Goal: Check status: Check status

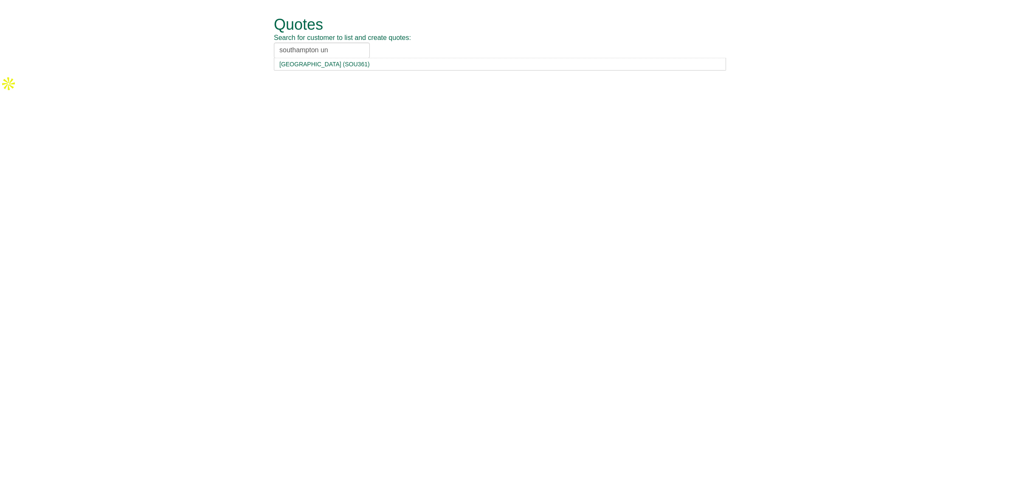
drag, startPoint x: 333, startPoint y: 48, endPoint x: 221, endPoint y: 41, distance: 111.9
click at [221, 41] on form "Quotes Search for customer to list and create quotes: southampton un Southampto…" at bounding box center [509, 37] width 1019 height 75
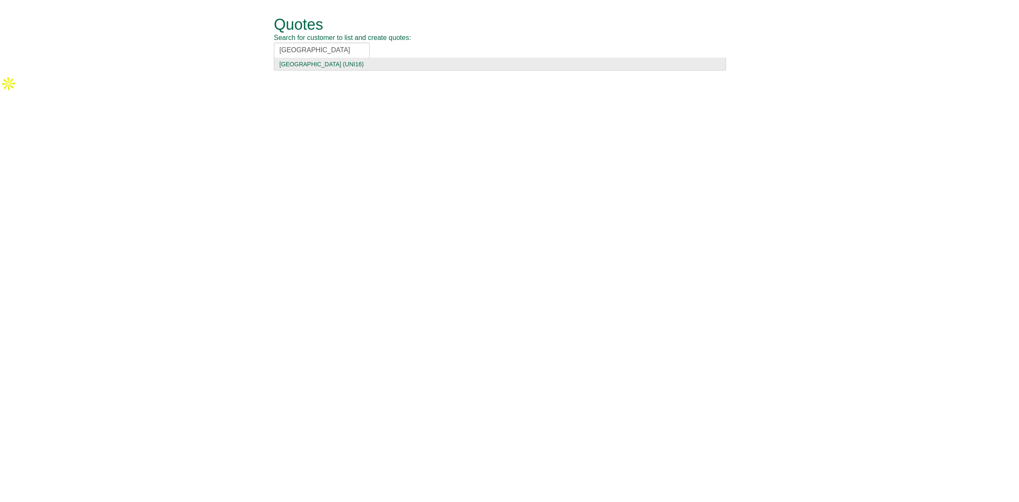
type input "university hospital south"
click at [360, 64] on div "University Hospital Southampton NHS (UNI16)" at bounding box center [499, 64] width 441 height 8
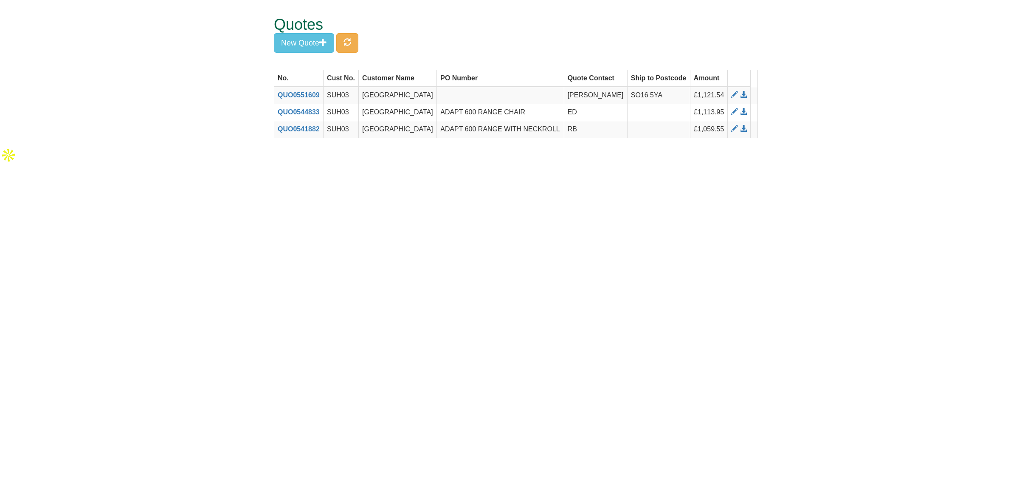
scroll to position [0, 24]
click at [735, 98] on span at bounding box center [734, 94] width 7 height 7
click at [355, 46] on button "button" at bounding box center [347, 43] width 22 height 20
click at [742, 98] on span at bounding box center [743, 94] width 7 height 7
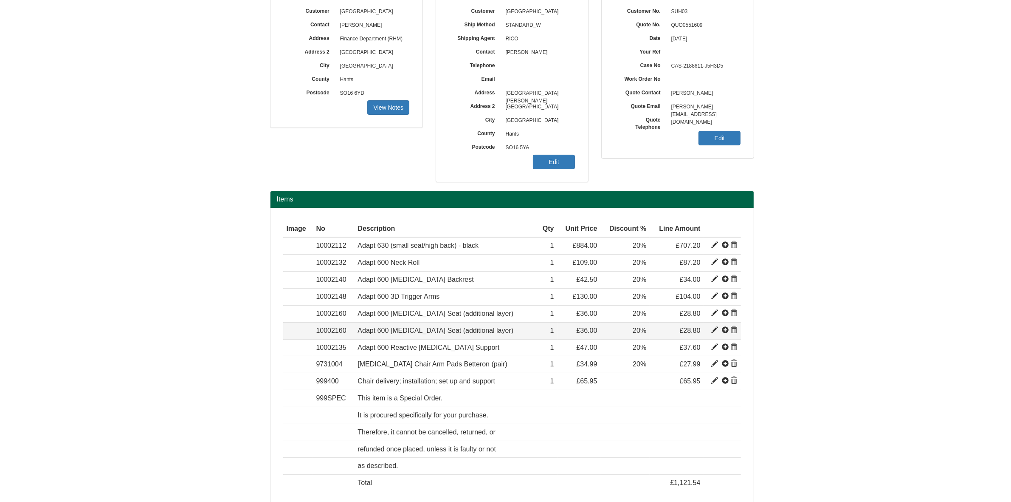
scroll to position [151, 0]
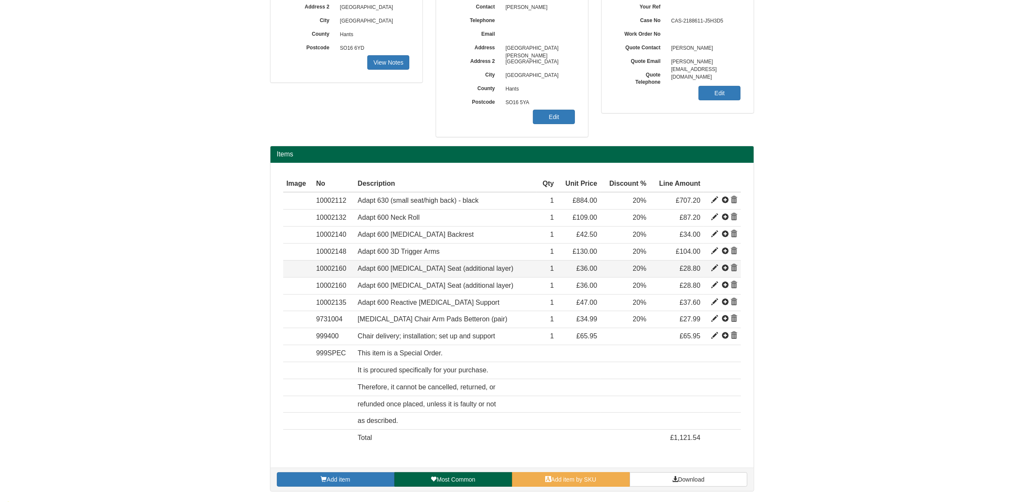
click at [734, 270] on span at bounding box center [734, 268] width 7 height 7
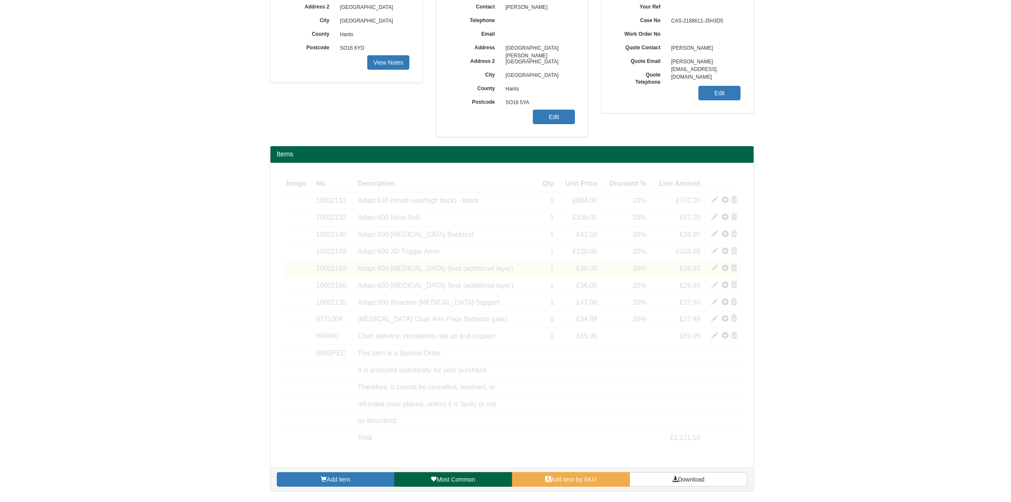
scroll to position [134, 0]
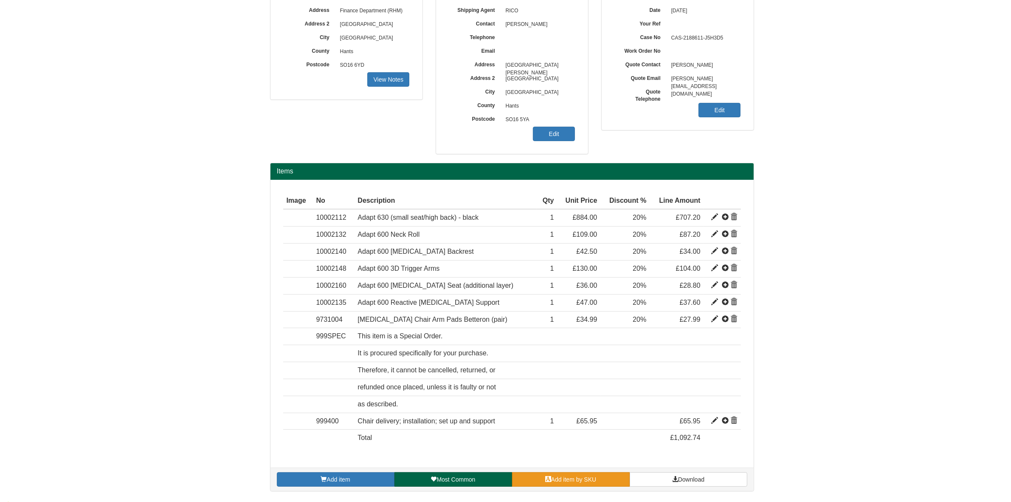
click at [567, 477] on link "Add item by SKU" at bounding box center [571, 479] width 118 height 14
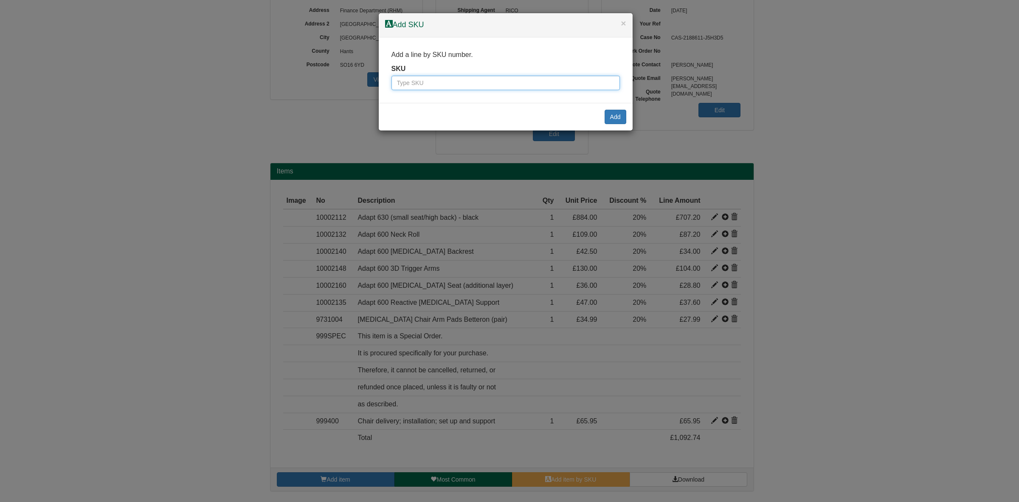
click at [418, 81] on input "text" at bounding box center [506, 83] width 229 height 14
drag, startPoint x: 423, startPoint y: 81, endPoint x: 453, endPoint y: 79, distance: 29.8
click at [423, 81] on input "text" at bounding box center [506, 83] width 229 height 14
paste input "10002164"
type input "10002164"
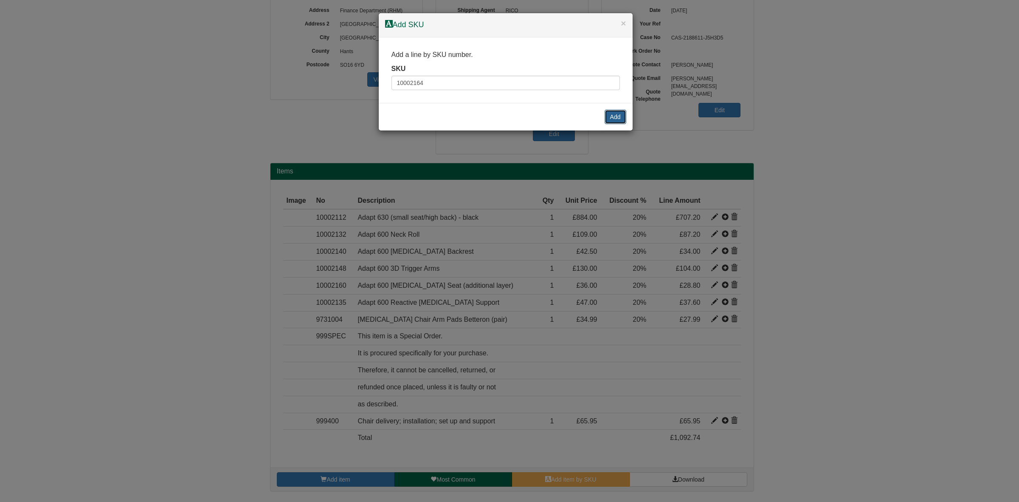
click at [610, 116] on button "Add" at bounding box center [616, 117] width 22 height 14
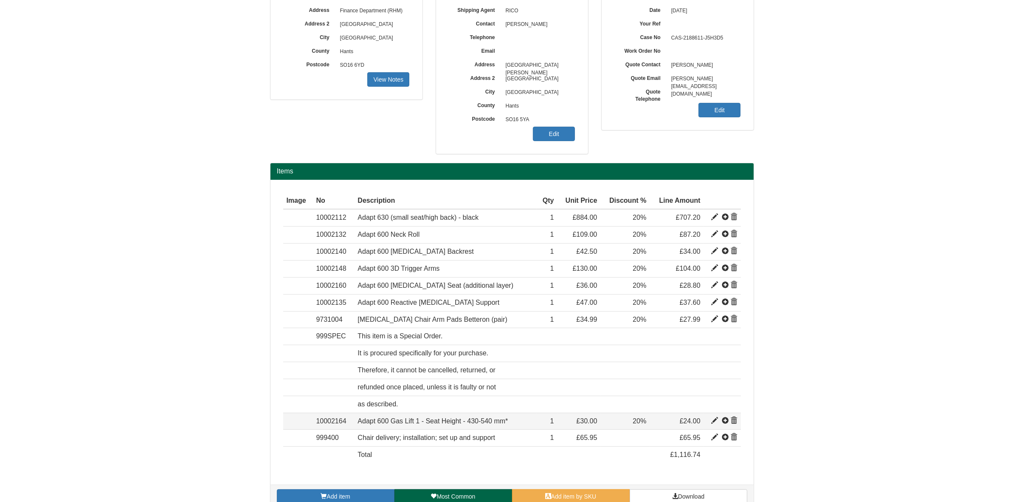
click at [734, 421] on span at bounding box center [734, 420] width 7 height 7
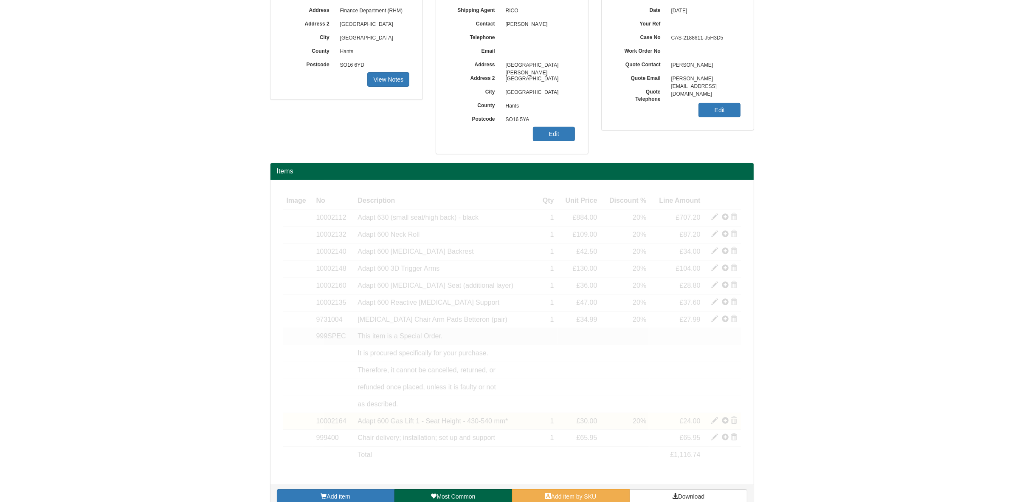
scroll to position [81, 0]
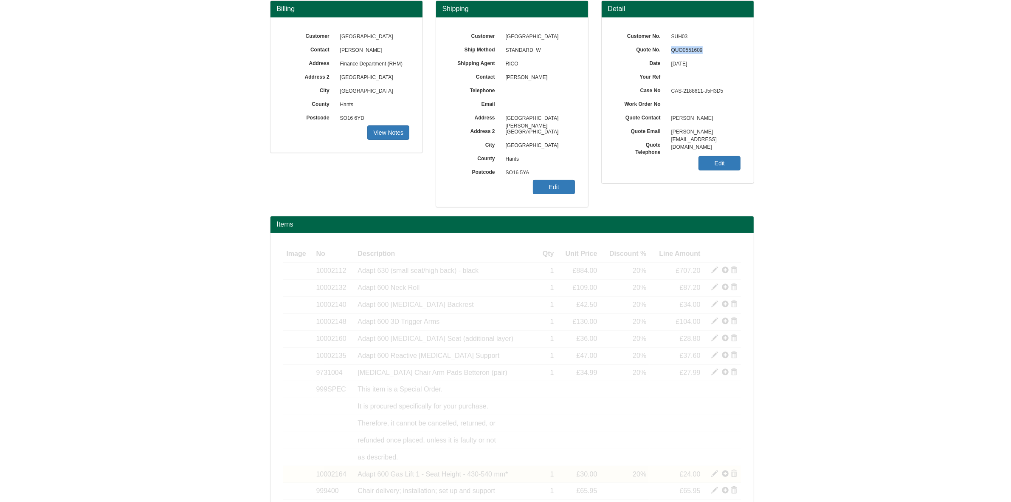
drag, startPoint x: 706, startPoint y: 49, endPoint x: 672, endPoint y: 54, distance: 34.3
click at [672, 54] on span "QUO0551609" at bounding box center [704, 51] width 74 height 14
copy span "QUO0551609"
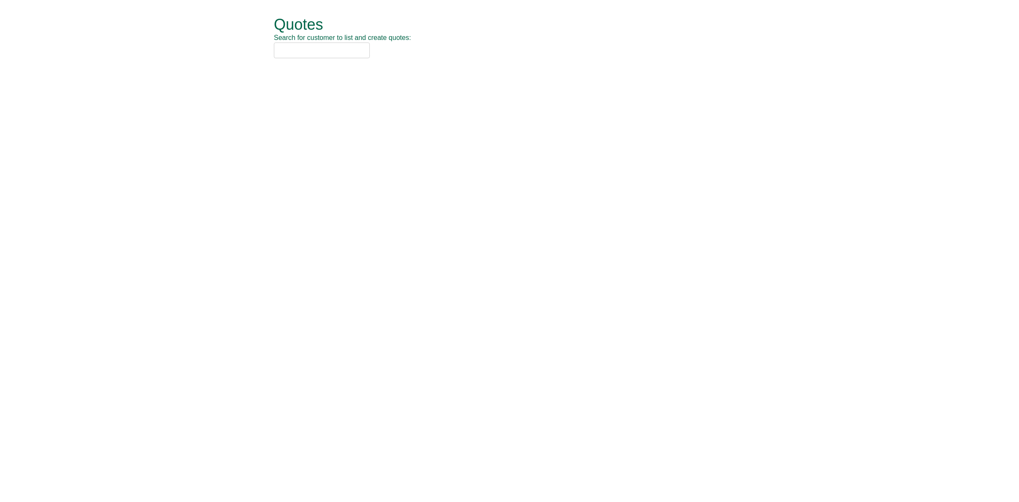
click at [318, 46] on input "text" at bounding box center [322, 50] width 96 height 16
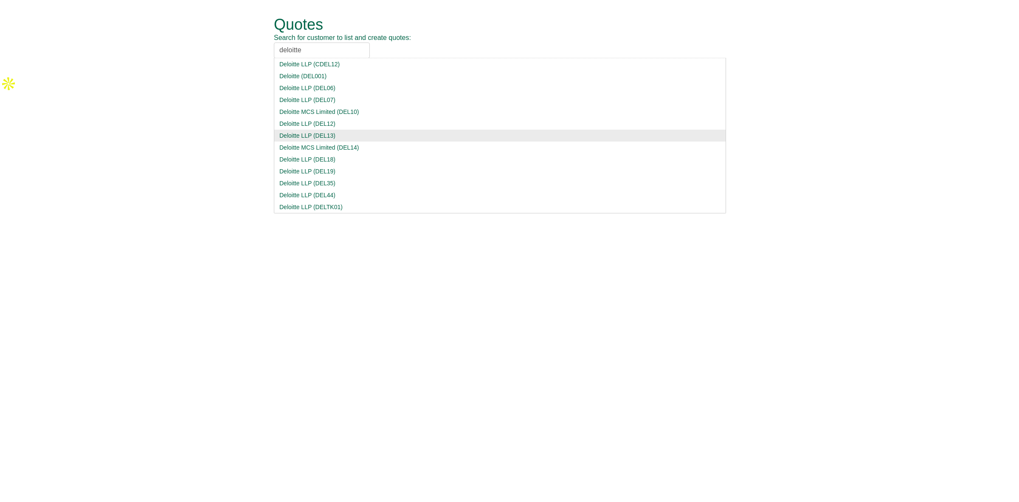
type input "deloitte"
click at [350, 133] on div "Deloitte LLP (DEL13)" at bounding box center [499, 135] width 441 height 8
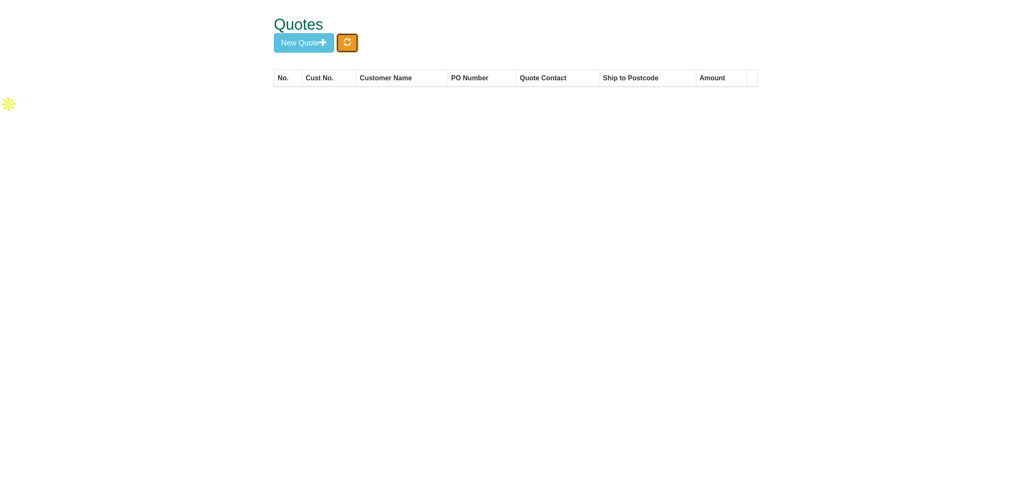
click at [350, 43] on span "button" at bounding box center [348, 42] width 8 height 8
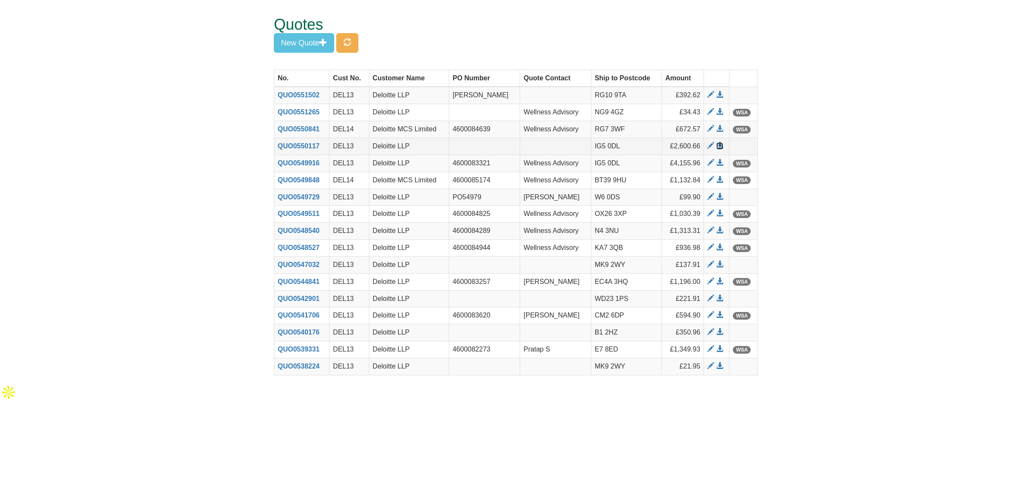
click at [723, 145] on span at bounding box center [720, 145] width 7 height 7
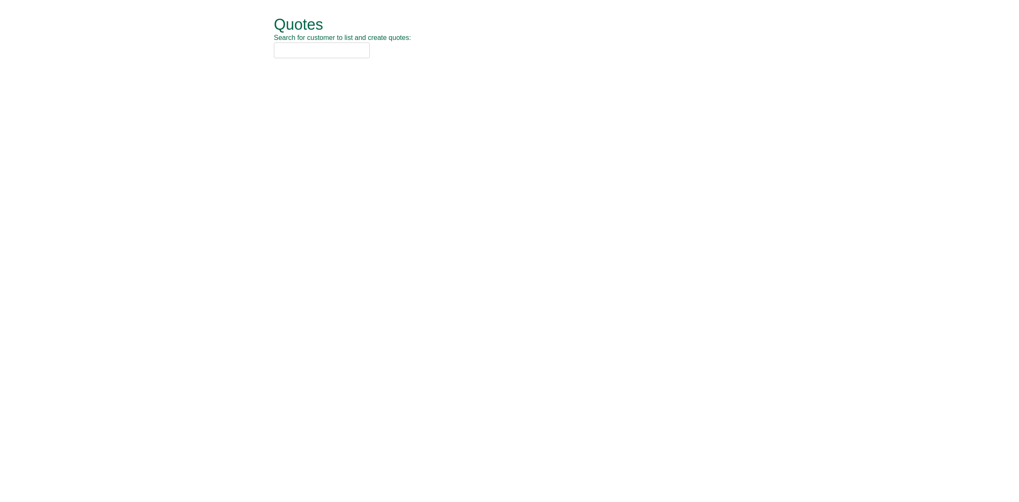
click at [309, 54] on input "text" at bounding box center [322, 50] width 96 height 16
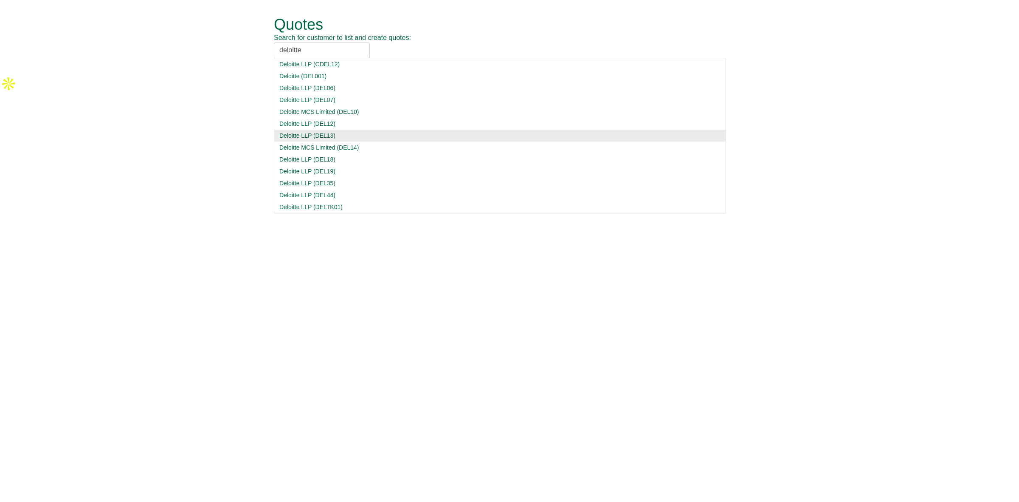
type input "deloitte"
click at [326, 136] on div "Deloitte LLP (DEL13)" at bounding box center [499, 135] width 441 height 8
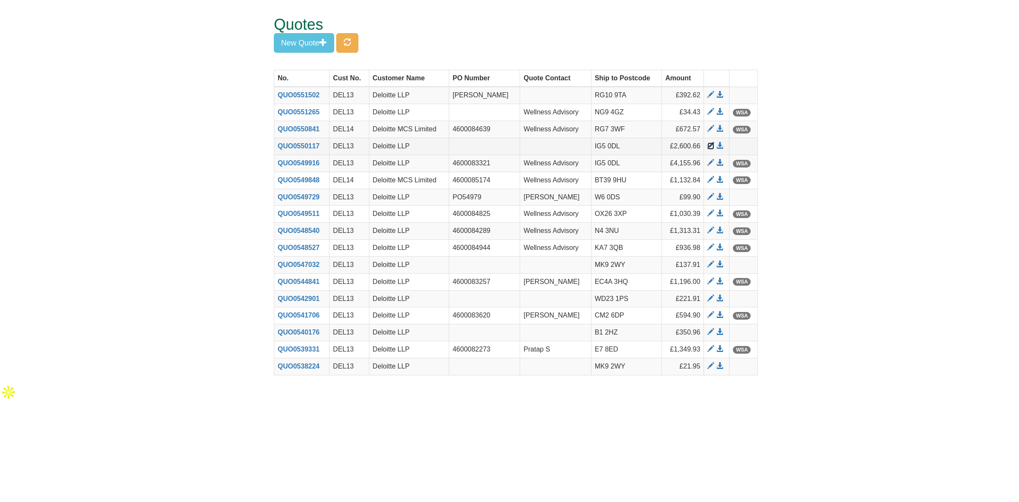
click at [712, 147] on span at bounding box center [711, 145] width 7 height 7
